Goal: Task Accomplishment & Management: Use online tool/utility

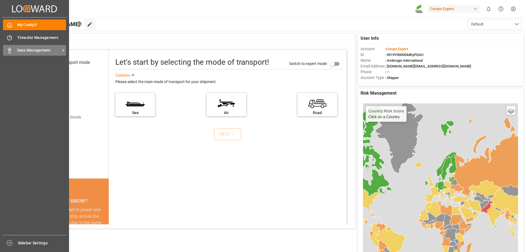
click at [17, 52] on span "Data Management" at bounding box center [38, 50] width 43 height 6
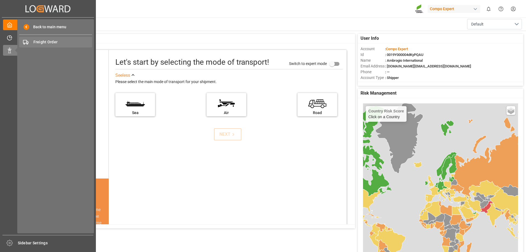
click at [37, 41] on span "Freight Order" at bounding box center [62, 42] width 59 height 6
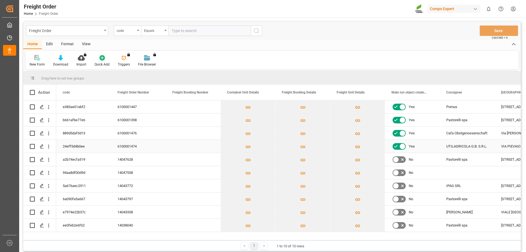
click at [32, 146] on input "Press Space to toggle row selection (unchecked)" at bounding box center [32, 146] width 5 height 5
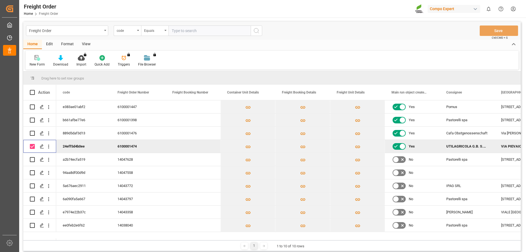
click at [32, 146] on input "Press Space to toggle row selection (checked)" at bounding box center [32, 146] width 5 height 5
checkbox input "false"
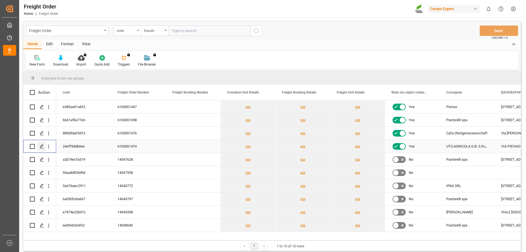
click at [39, 146] on div "Press SPACE to select this row." at bounding box center [42, 146] width 8 height 10
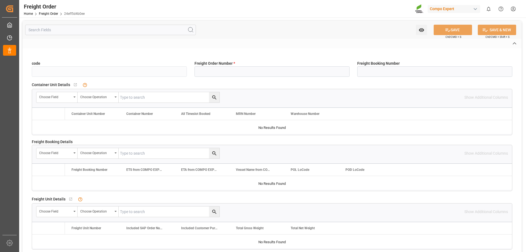
type input "24eff5d4b0ee"
type input "6100001474"
type input "No"
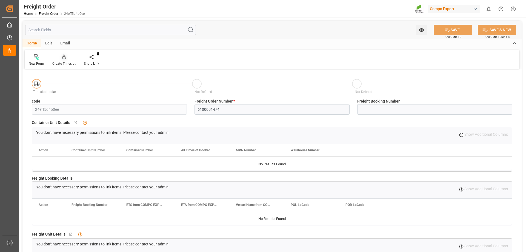
click at [63, 59] on icon at bounding box center [64, 56] width 4 height 5
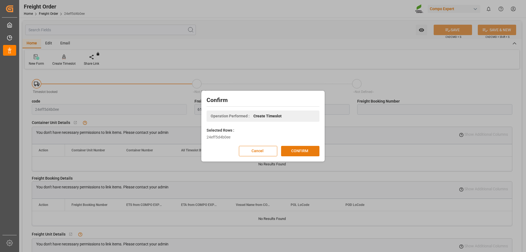
click at [303, 146] on button "CONFIRM" at bounding box center [300, 151] width 38 height 10
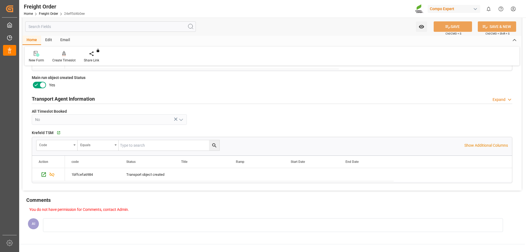
scroll to position [211, 0]
click at [510, 99] on icon at bounding box center [509, 101] width 5 height 6
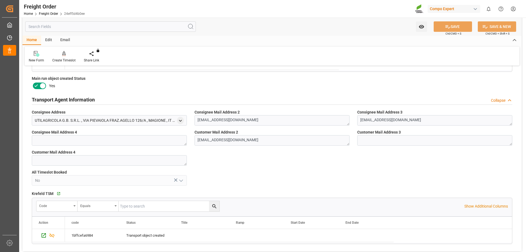
click at [510, 99] on icon at bounding box center [509, 101] width 5 height 6
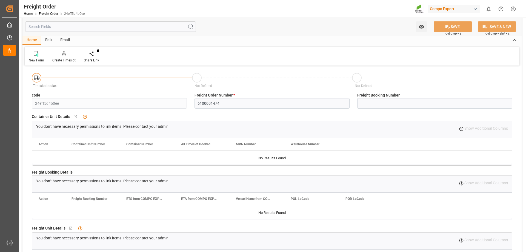
scroll to position [0, 0]
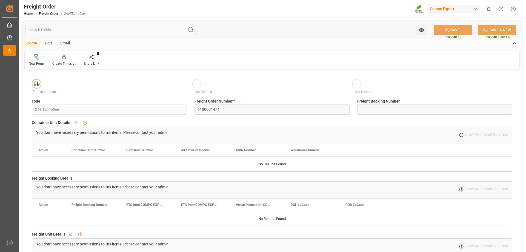
click at [64, 59] on icon at bounding box center [64, 56] width 4 height 5
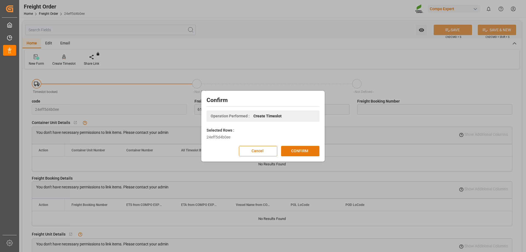
click at [299, 148] on button "CONFIRM" at bounding box center [300, 151] width 38 height 10
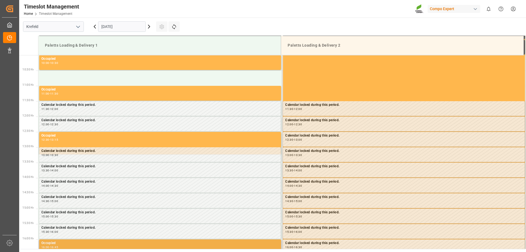
scroll to position [307, 0]
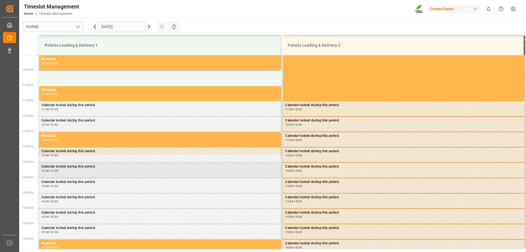
click at [82, 172] on div "13:30 - 14:00" at bounding box center [159, 170] width 237 height 3
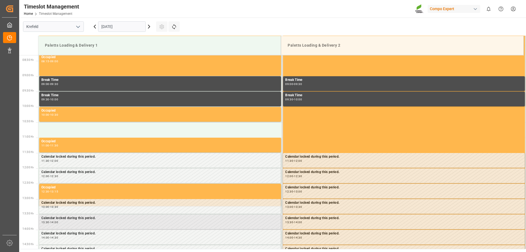
scroll to position [224, 0]
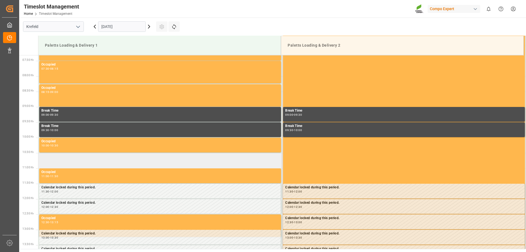
click at [67, 162] on td at bounding box center [160, 160] width 244 height 15
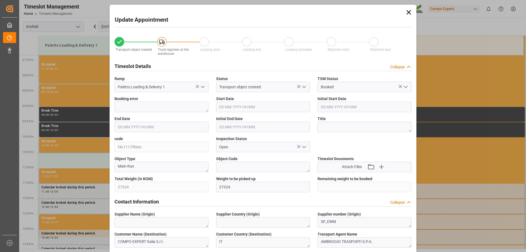
type input "27324"
type input "0"
type input "01.09.2025 10:30"
type input "01.09.2025 11:00"
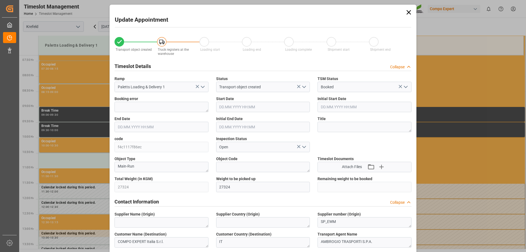
type input "27.08.2025 17:50"
type input "01.09.2025 09:59"
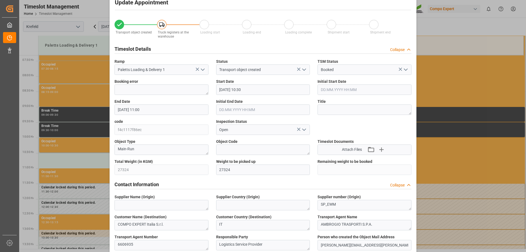
scroll to position [0, 0]
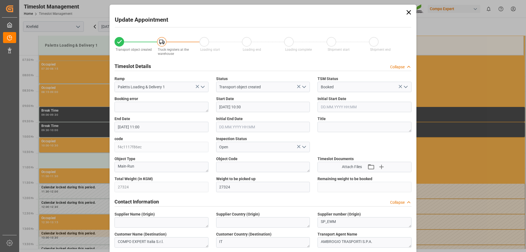
click at [409, 12] on icon at bounding box center [409, 12] width 8 height 8
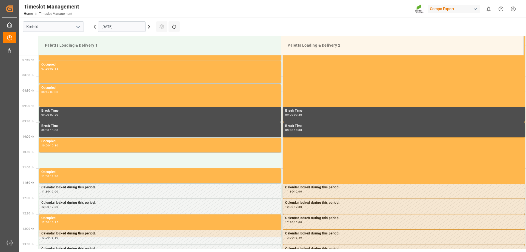
click at [149, 26] on icon at bounding box center [149, 26] width 7 height 7
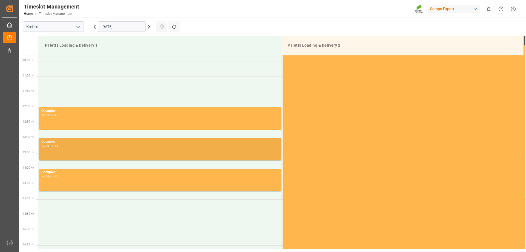
scroll to position [307, 0]
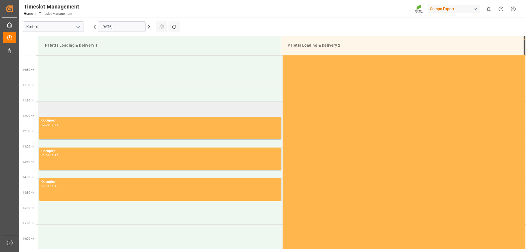
click at [152, 110] on td at bounding box center [160, 108] width 244 height 15
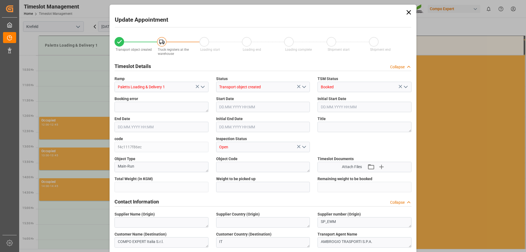
type input "27324"
type input "0"
type input "02.09.2025 11:30"
type input "02.09.2025 12:00"
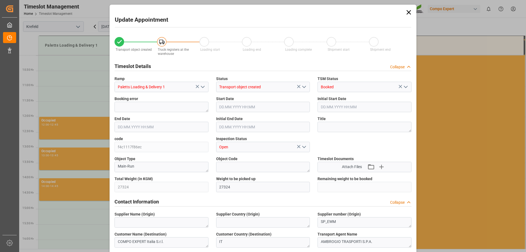
type input "27.08.2025 17:50"
type input "01.09.2025 09:59"
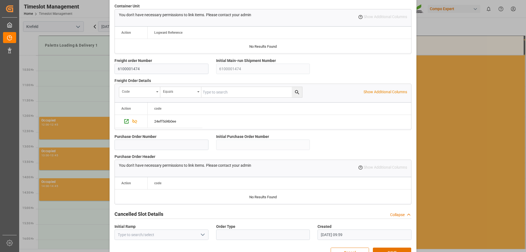
scroll to position [469, 0]
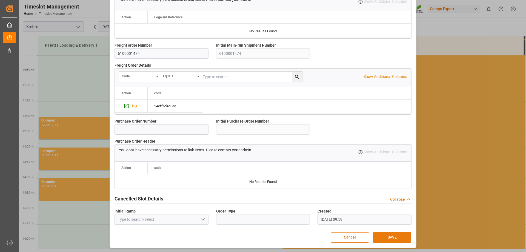
click at [387, 237] on button "SAVE" at bounding box center [392, 237] width 38 height 10
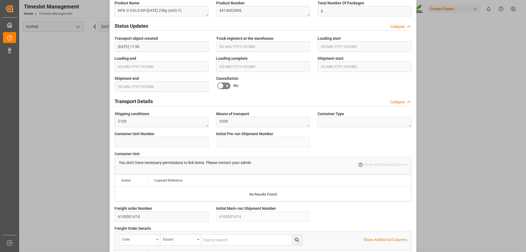
scroll to position [278, 0]
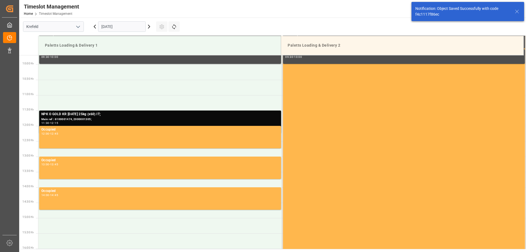
scroll to position [303, 0]
